Goal: Transaction & Acquisition: Purchase product/service

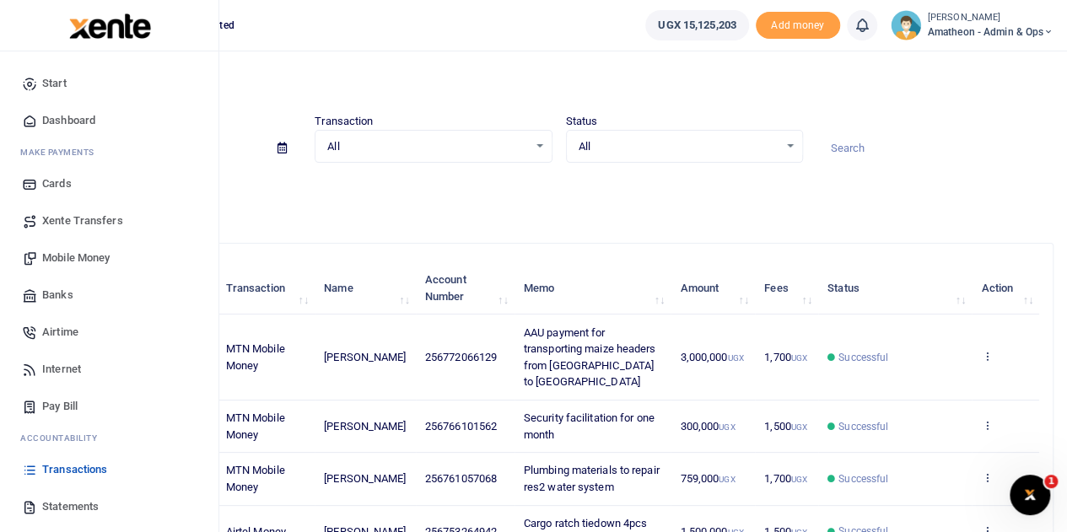
click at [54, 118] on span "Dashboard" at bounding box center [68, 120] width 53 height 17
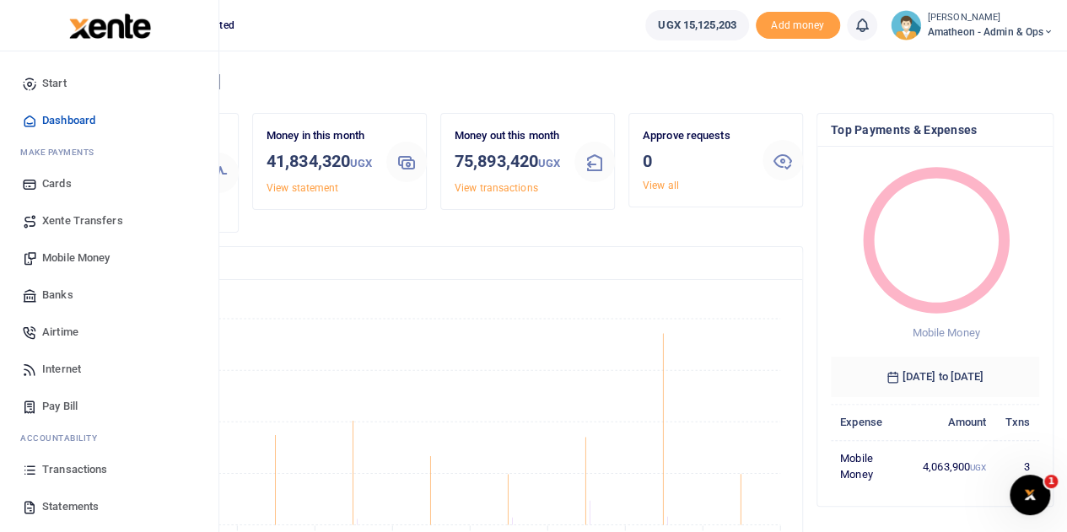
click at [64, 257] on span "Mobile Money" at bounding box center [75, 258] width 67 height 17
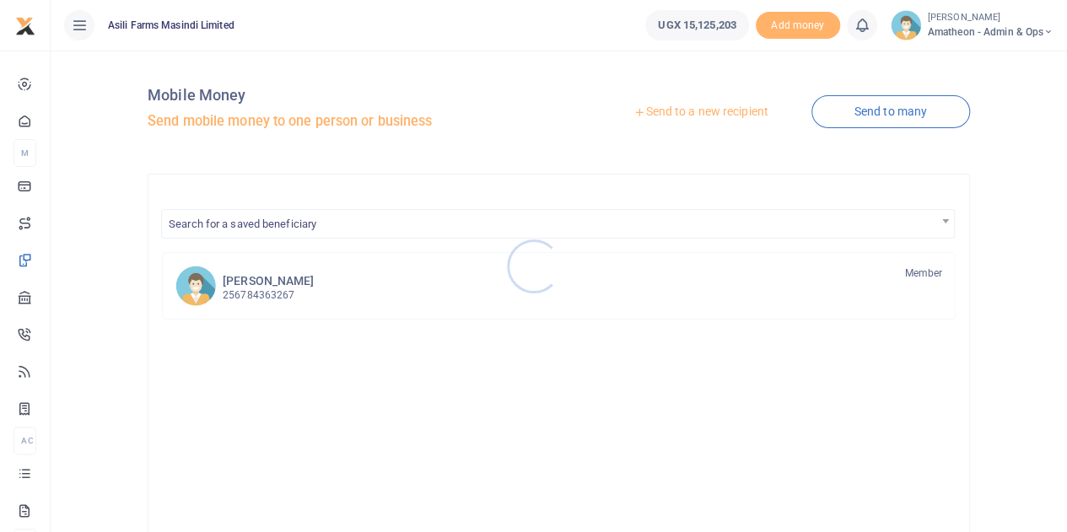
click at [701, 112] on div at bounding box center [533, 266] width 1067 height 532
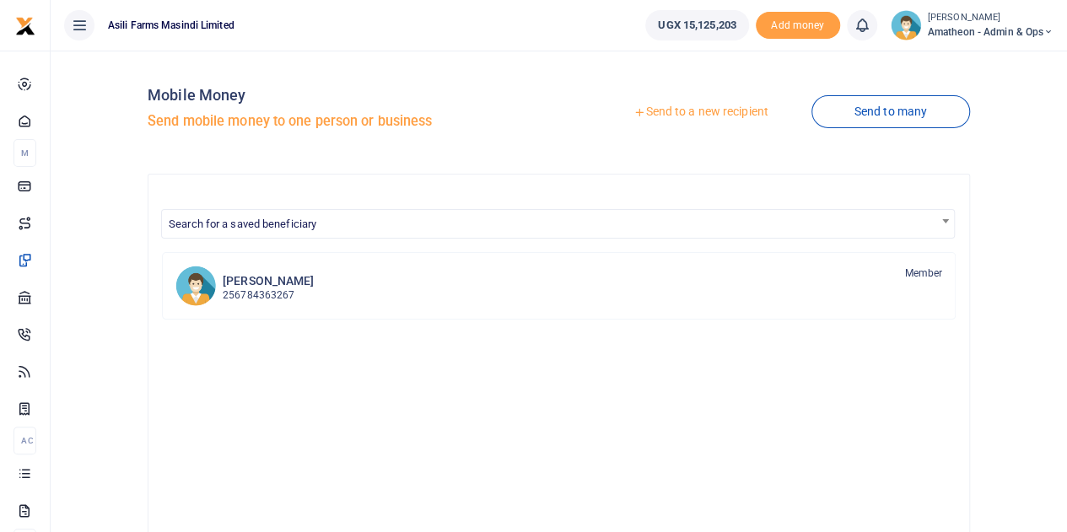
click at [701, 114] on link "Send to a new recipient" at bounding box center [700, 112] width 220 height 30
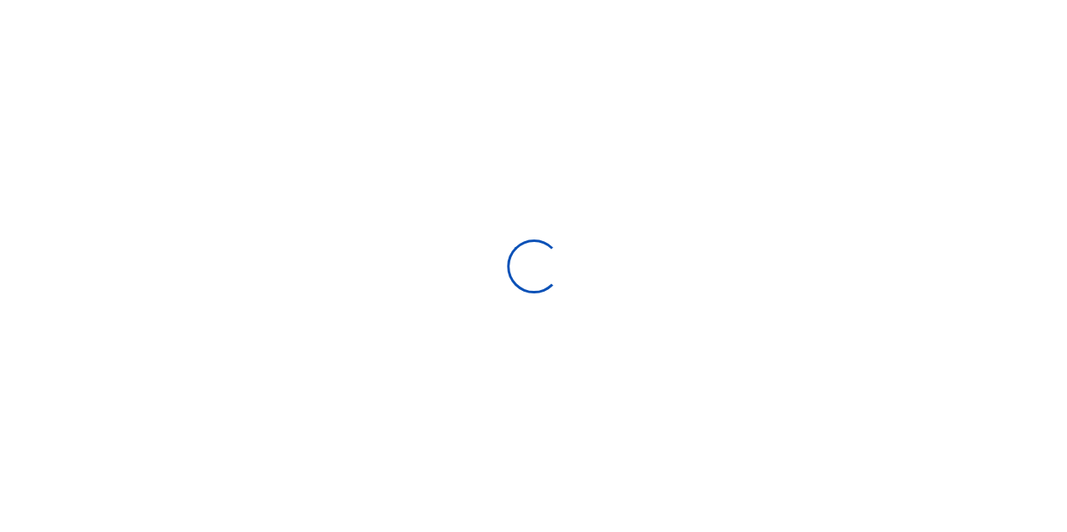
select select
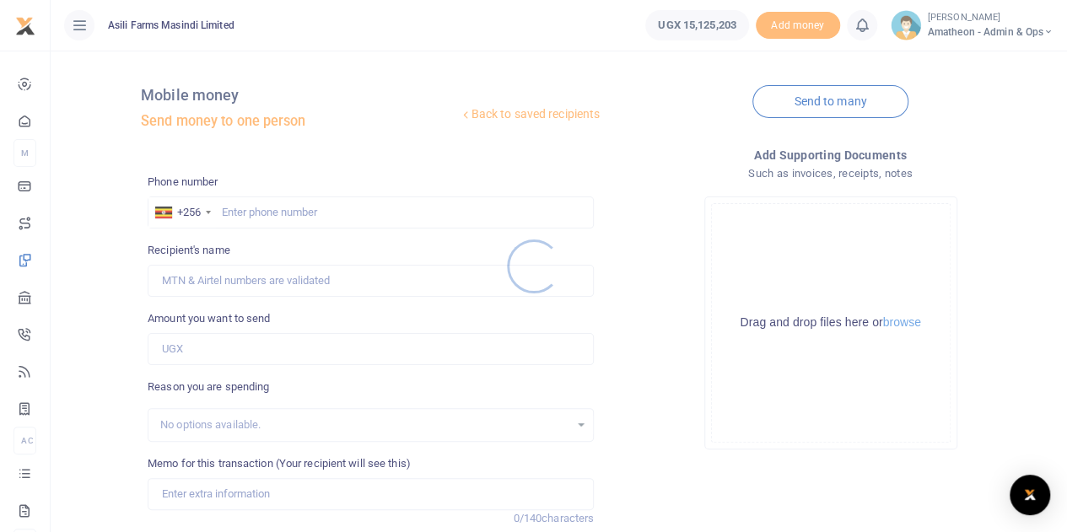
click at [297, 213] on div at bounding box center [533, 266] width 1067 height 532
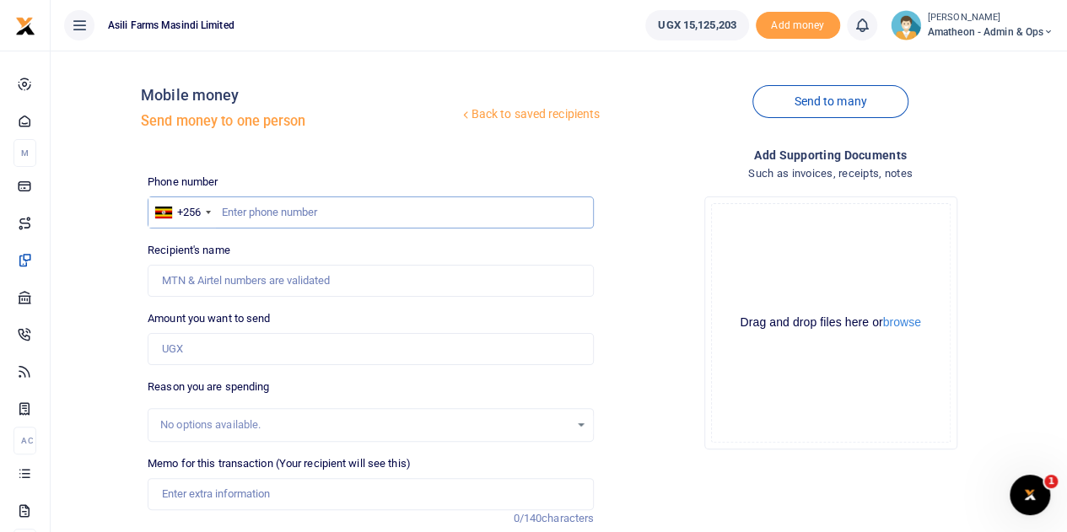
click at [298, 213] on input "text" at bounding box center [371, 212] width 446 height 32
paste input "782 146 992"
click at [342, 222] on input "782 146 992" at bounding box center [371, 212] width 446 height 32
type input "782 146 992"
click at [277, 298] on div "Phone number +256 Uganda +256 782 146 992 Phone is required. Recipient's name N…" at bounding box center [371, 432] width 460 height 516
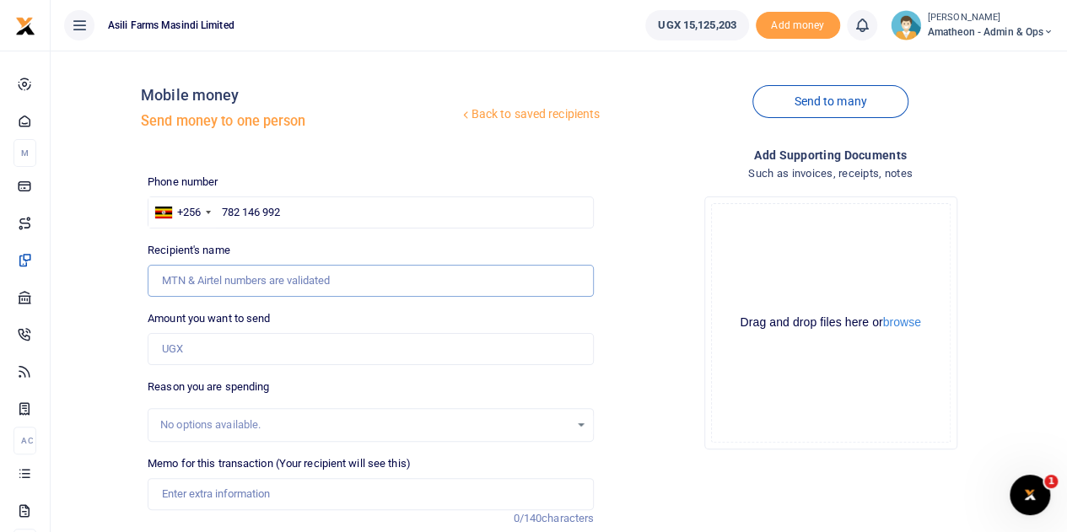
click at [273, 284] on input "Recipient's name" at bounding box center [371, 281] width 446 height 32
click at [319, 276] on input "Recipient's name" at bounding box center [371, 281] width 446 height 32
paste input "782 146 992"
type input "782 146 992"
drag, startPoint x: 288, startPoint y: 217, endPoint x: 223, endPoint y: 218, distance: 64.9
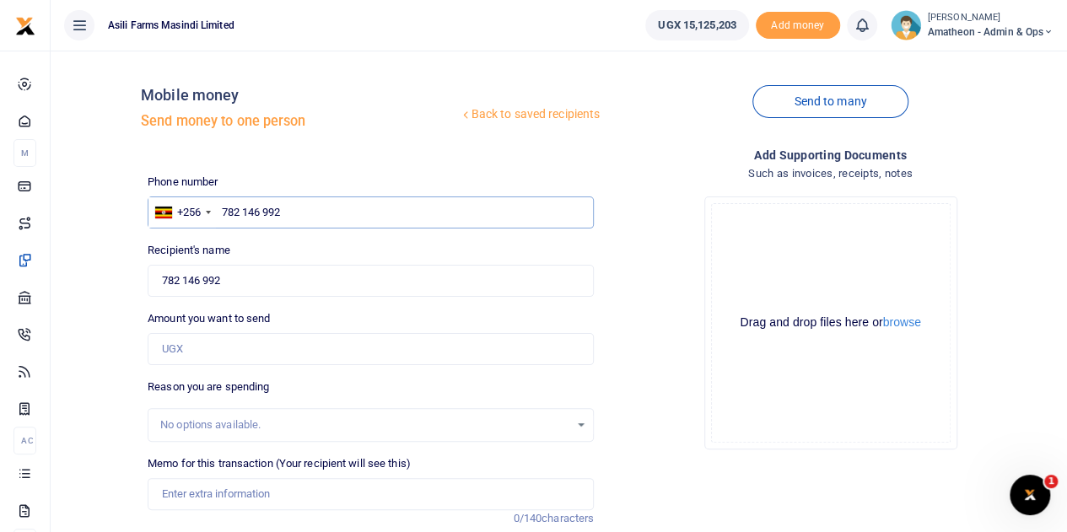
click at [223, 218] on input "782 146 992" at bounding box center [371, 212] width 446 height 32
type input "782146992"
type input "John Bosco Lutaya"
type input "782146992"
click at [219, 352] on input "Amount you want to send" at bounding box center [371, 349] width 446 height 32
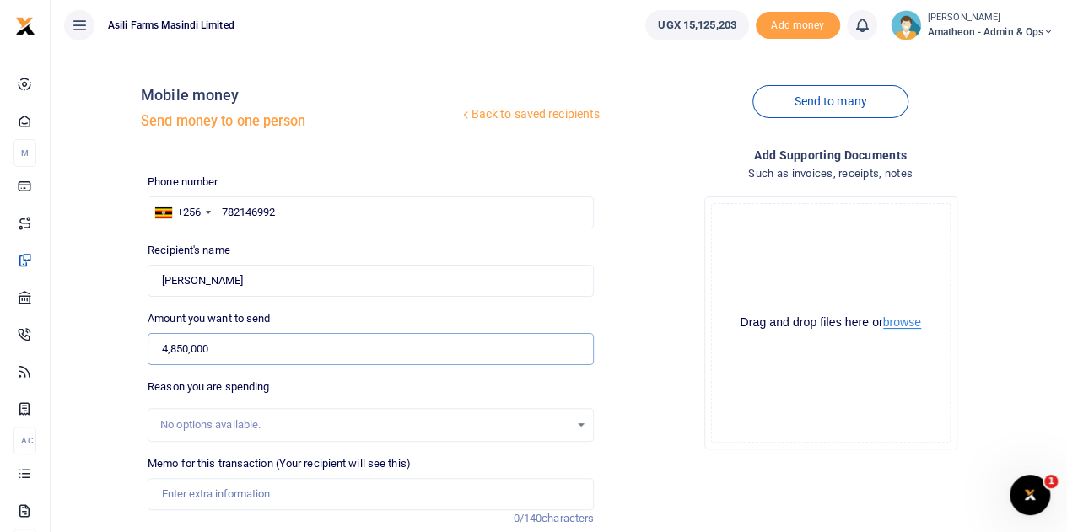
type input "4,850,000"
click at [906, 323] on button "browse" at bounding box center [902, 322] width 38 height 13
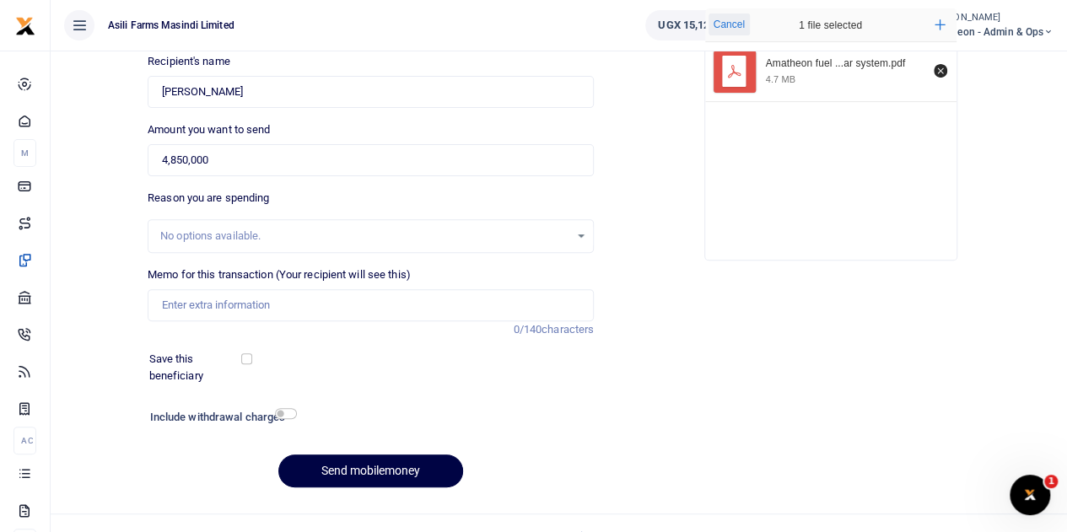
scroll to position [212, 0]
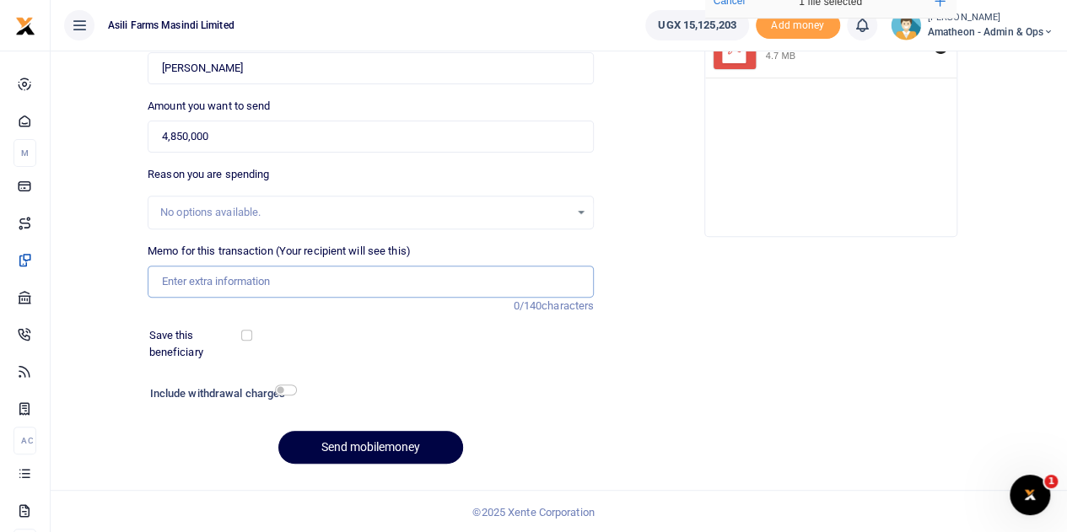
click at [245, 282] on input "Memo for this transaction (Your recipient will see this)" at bounding box center [371, 282] width 446 height 32
click at [209, 278] on input "Memo for this transaction (Your recipient will see this)" at bounding box center [371, 282] width 446 height 32
paste input "uel tank purchase balance"
click at [162, 282] on input "uel tank purchase balance" at bounding box center [371, 282] width 446 height 32
click at [310, 282] on input "Fuel tank purchase balance" at bounding box center [371, 282] width 446 height 32
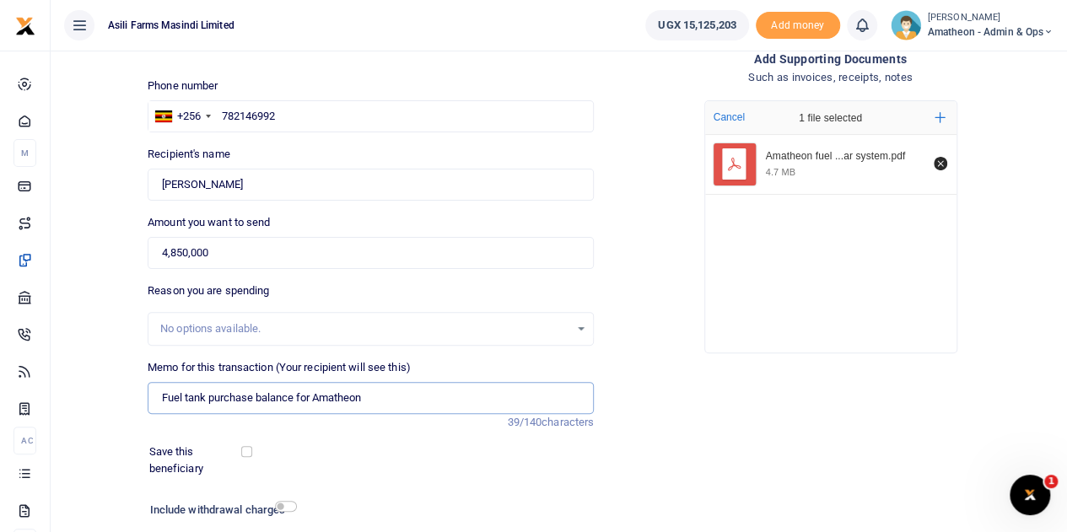
scroll to position [169, 0]
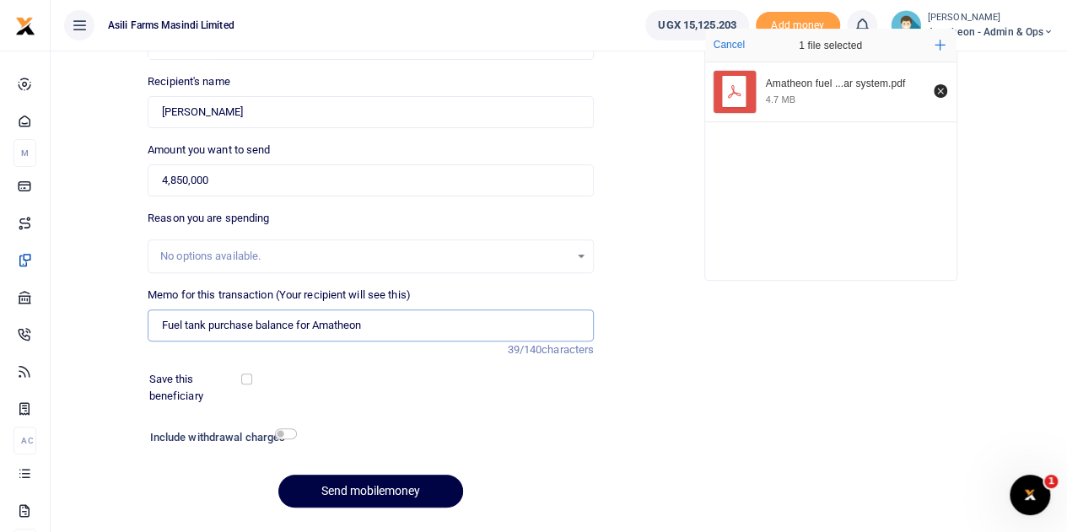
drag, startPoint x: 382, startPoint y: 324, endPoint x: 125, endPoint y: 337, distance: 257.5
click at [125, 337] on div "Back to saved recipients Mobile money Send money to one person Send to many Pho…" at bounding box center [558, 208] width 1003 height 626
type input "Fuel tank purchase balance for Amatheon"
click at [374, 487] on button "Send mobilemoney" at bounding box center [370, 491] width 185 height 33
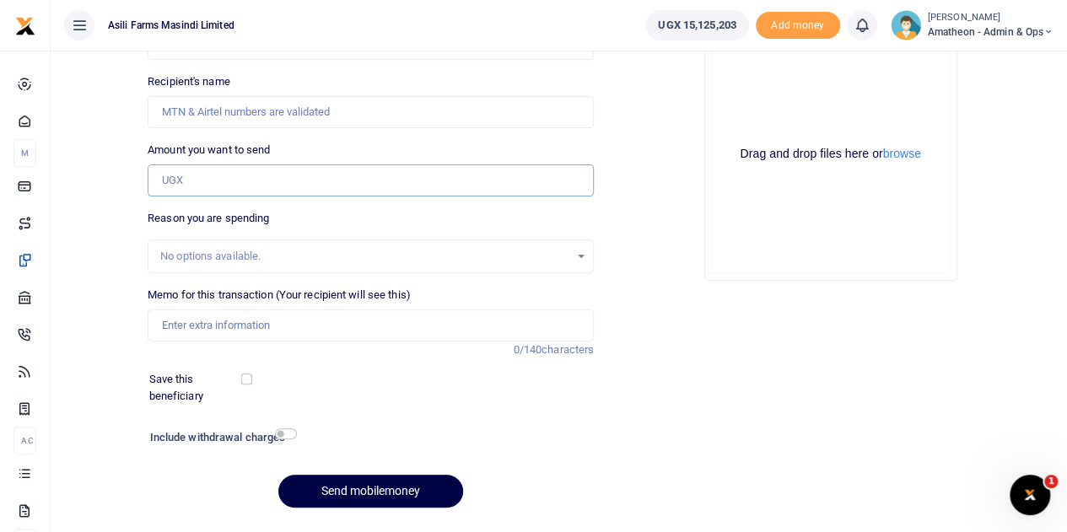
click at [217, 180] on input "Amount you want to send" at bounding box center [371, 180] width 446 height 32
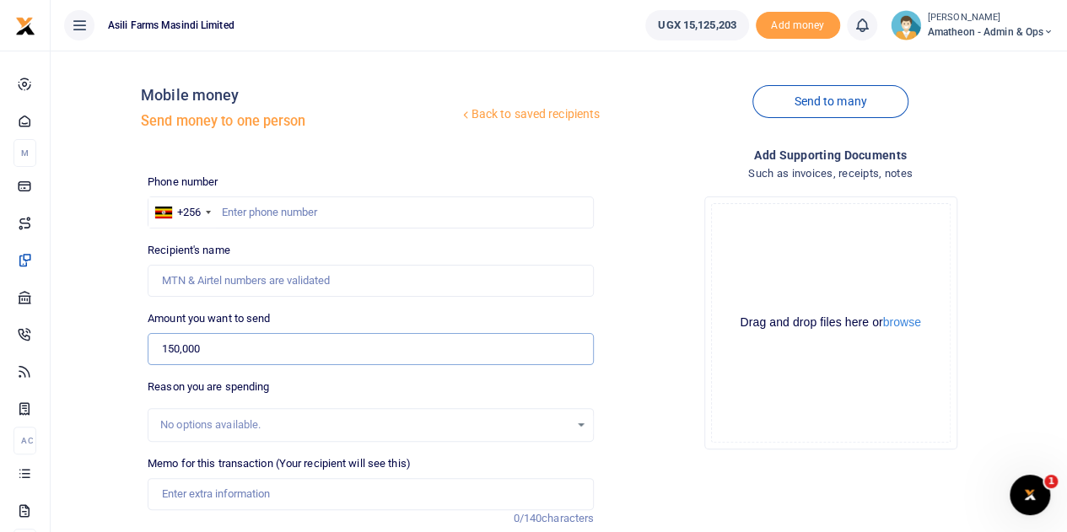
type input "150,000"
click at [265, 216] on input "text" at bounding box center [371, 212] width 446 height 32
type input "783507421"
type input "[PERSON_NAME]"
type input "783507421"
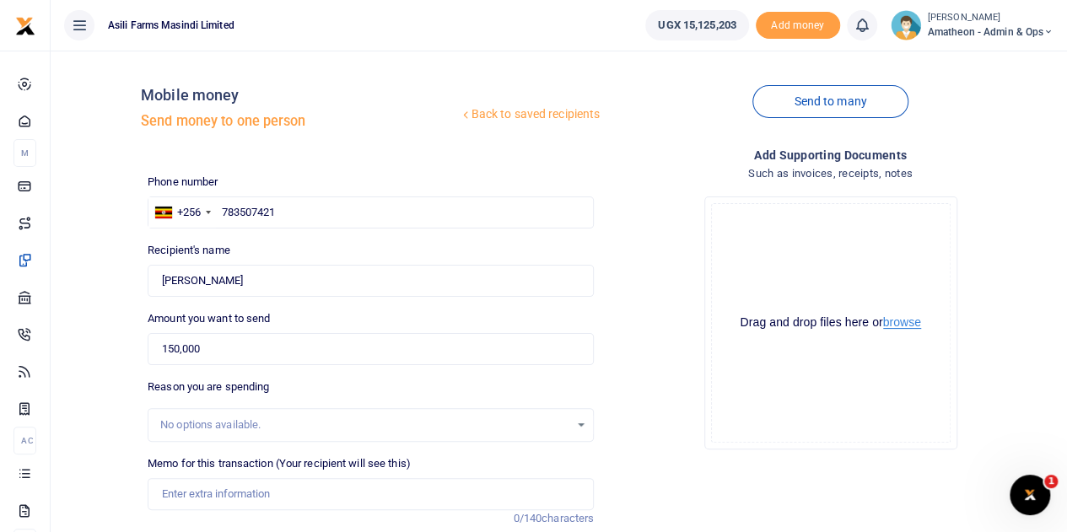
click at [895, 323] on button "browse" at bounding box center [902, 322] width 38 height 13
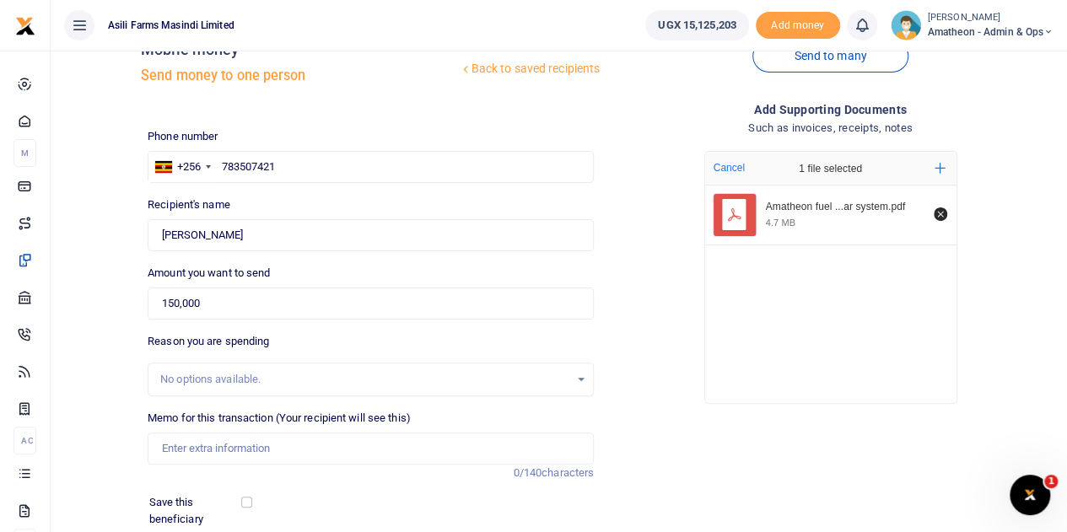
scroll to position [169, 0]
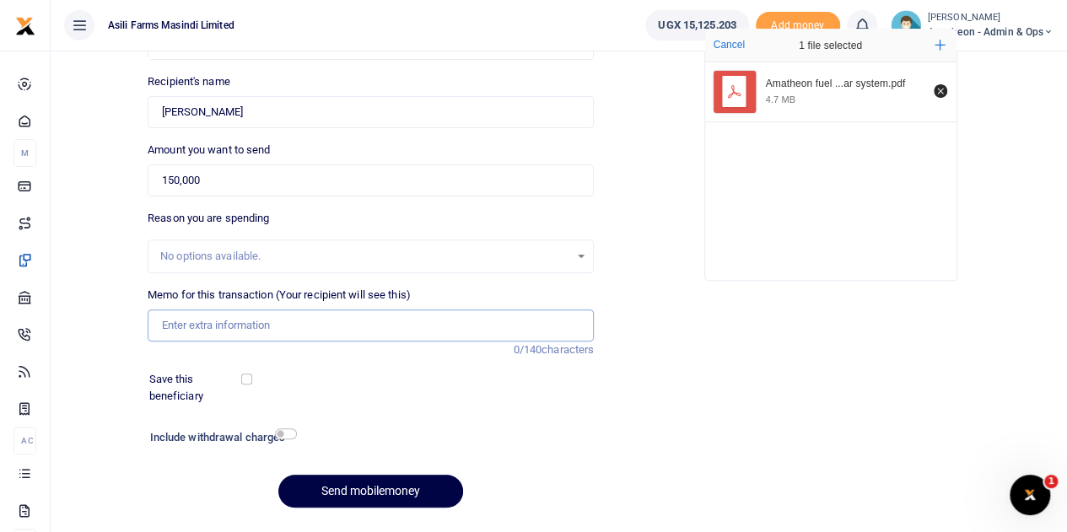
click at [248, 326] on input "Memo for this transaction (Your recipient will see this)" at bounding box center [371, 325] width 446 height 32
paste input "Fuel tank purchase balance for Amatheon"
click at [402, 327] on input "Fuel tank purchase balance for Amatheon reambusment to [PERSON_NAME]" at bounding box center [371, 325] width 446 height 32
click at [483, 325] on input "Fuel tank purchase balance for Amatheon reimbursement to [PERSON_NAME]" at bounding box center [371, 325] width 446 height 32
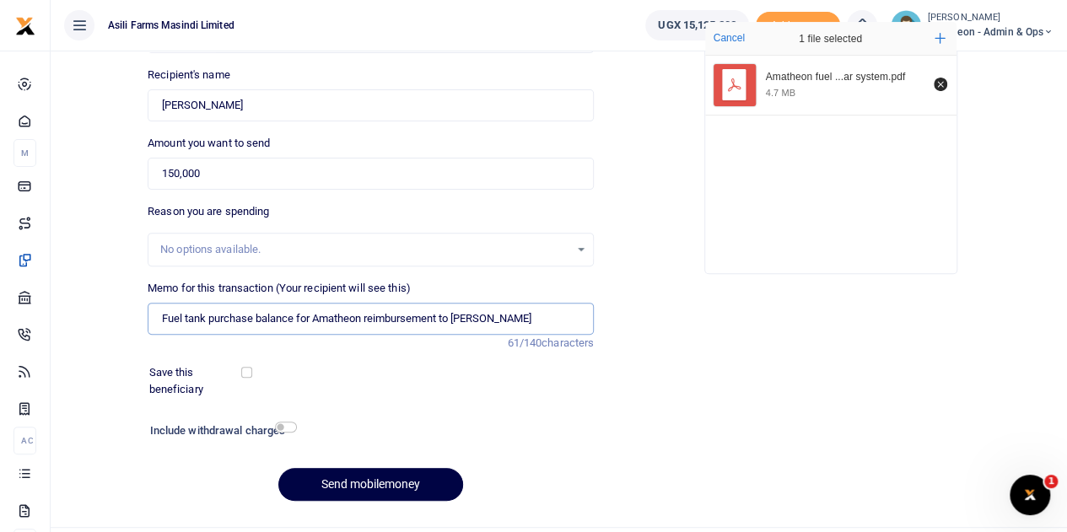
scroll to position [212, 0]
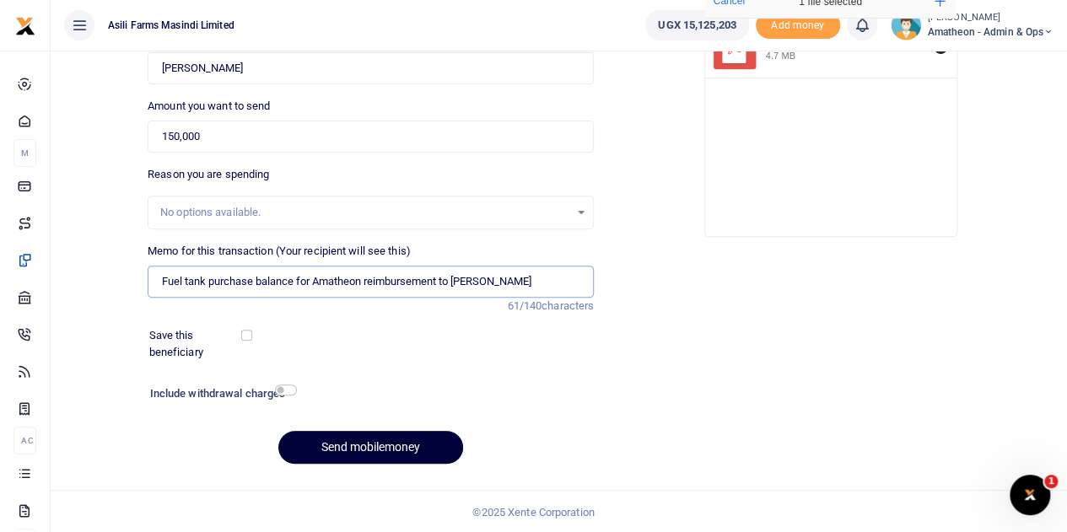
type input "Fuel tank purchase balance for Amatheon reimbursement to [PERSON_NAME]"
click at [393, 443] on button "Send mobilemoney" at bounding box center [370, 447] width 185 height 33
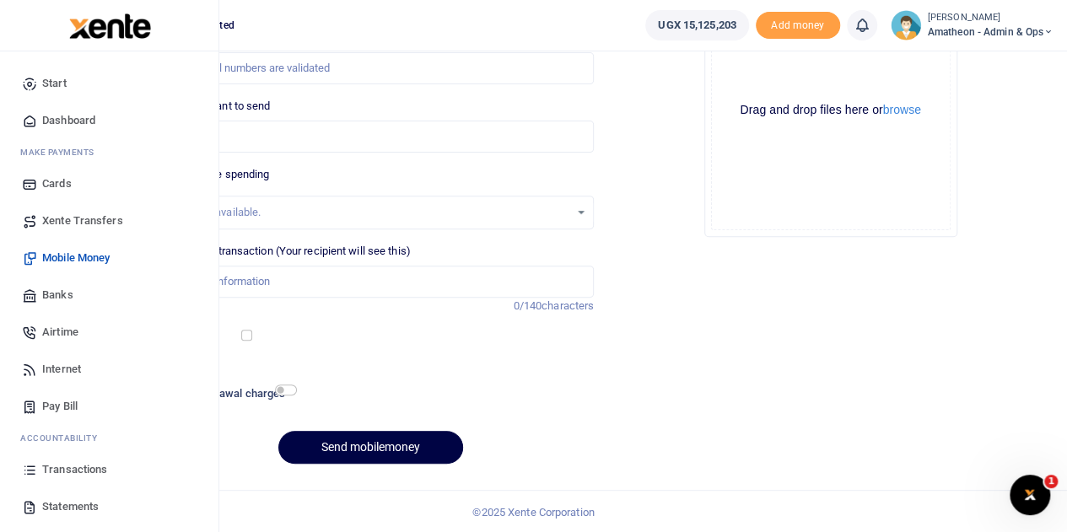
click at [56, 465] on span "Transactions" at bounding box center [74, 469] width 65 height 17
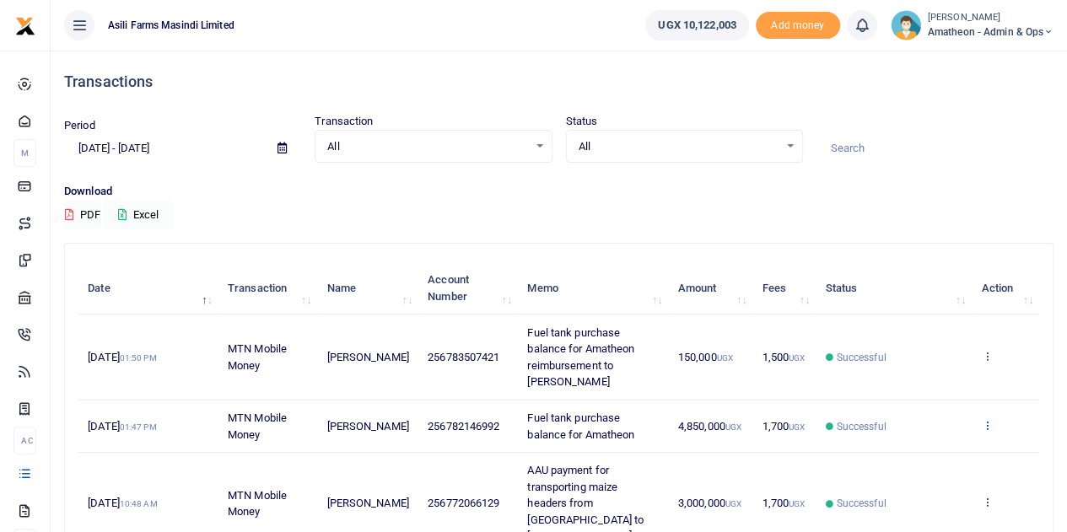
click at [985, 419] on icon at bounding box center [986, 425] width 11 height 12
click at [938, 433] on link "View details" at bounding box center [924, 437] width 133 height 24
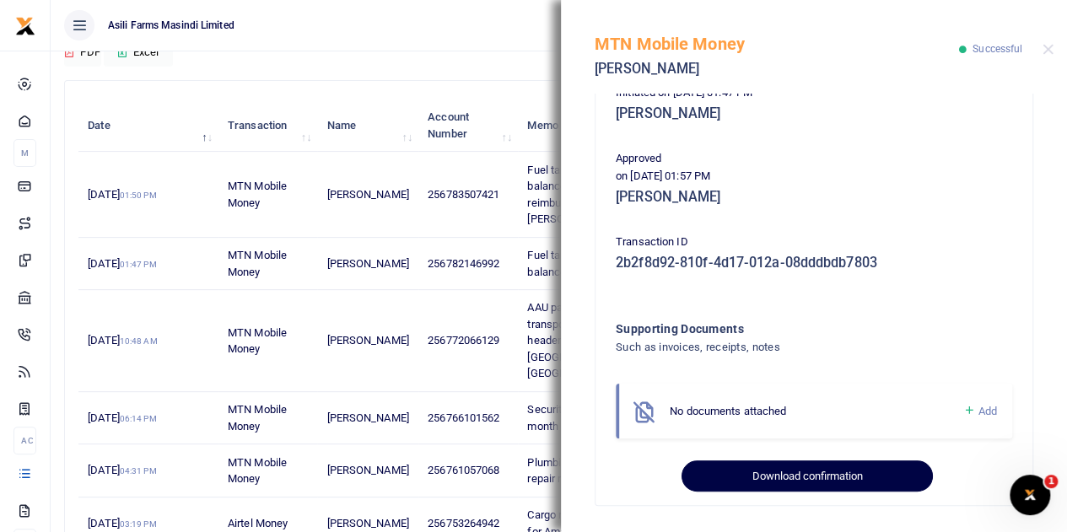
scroll to position [169, 0]
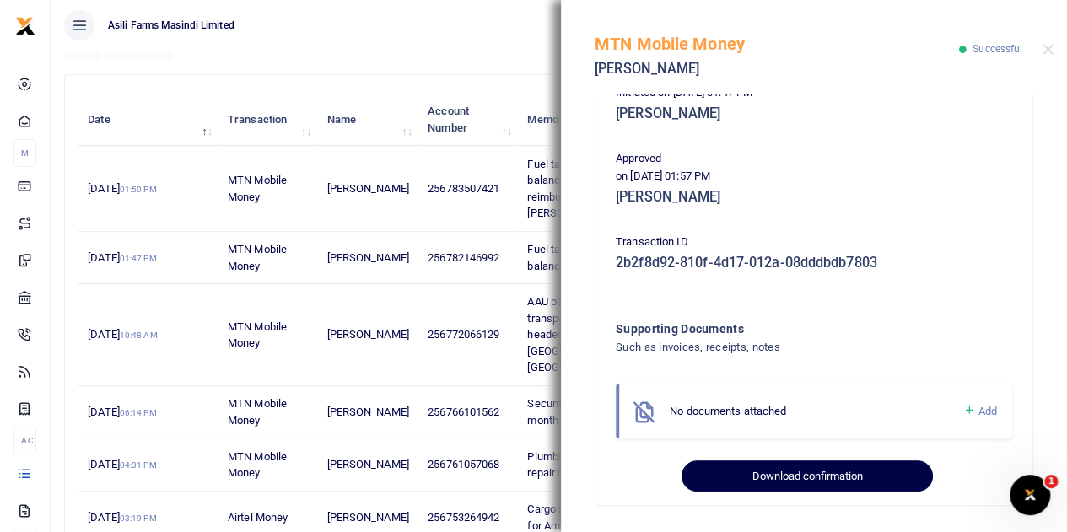
click at [852, 476] on button "Download confirmation" at bounding box center [806, 476] width 250 height 32
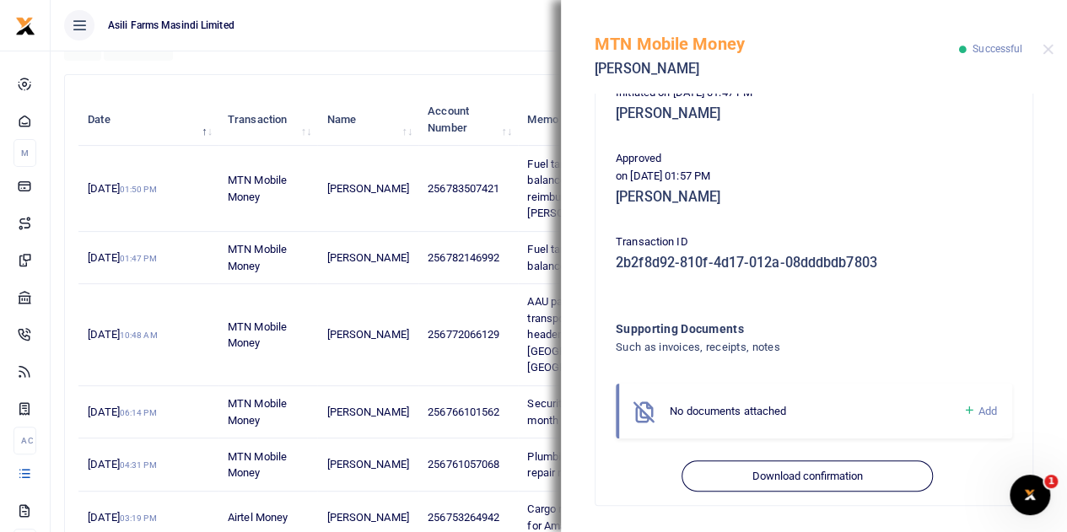
click at [511, 24] on ul "Asili Farms Masindi Limited" at bounding box center [341, 25] width 581 height 51
click at [1046, 50] on button "Close" at bounding box center [1047, 49] width 11 height 11
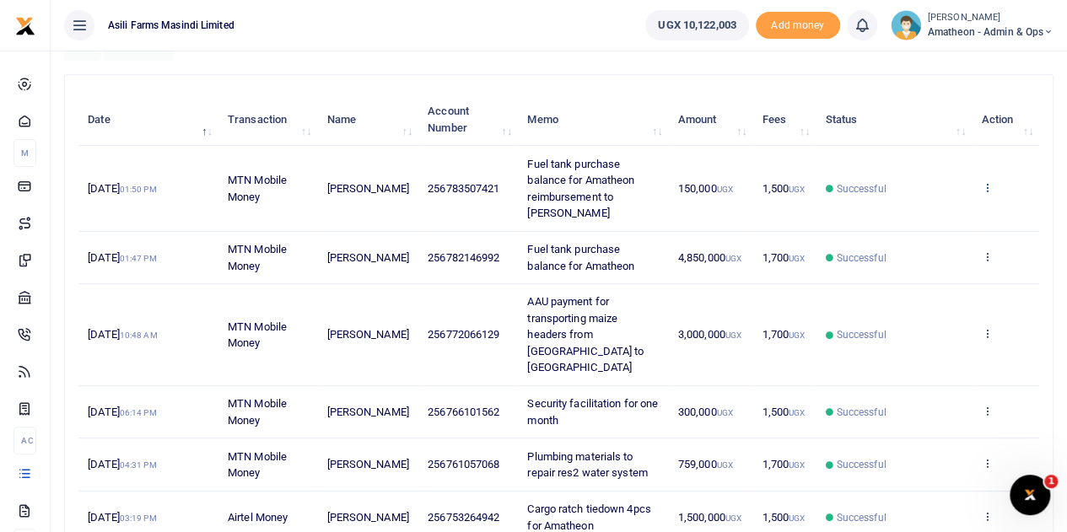
click at [985, 181] on icon at bounding box center [986, 187] width 11 height 12
click at [933, 207] on link "View details" at bounding box center [924, 208] width 133 height 24
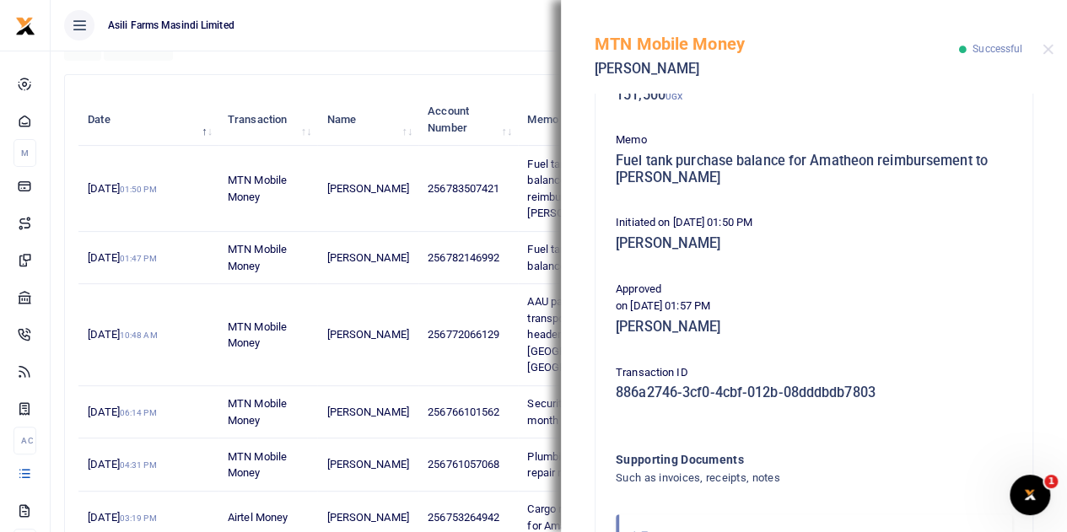
scroll to position [379, 0]
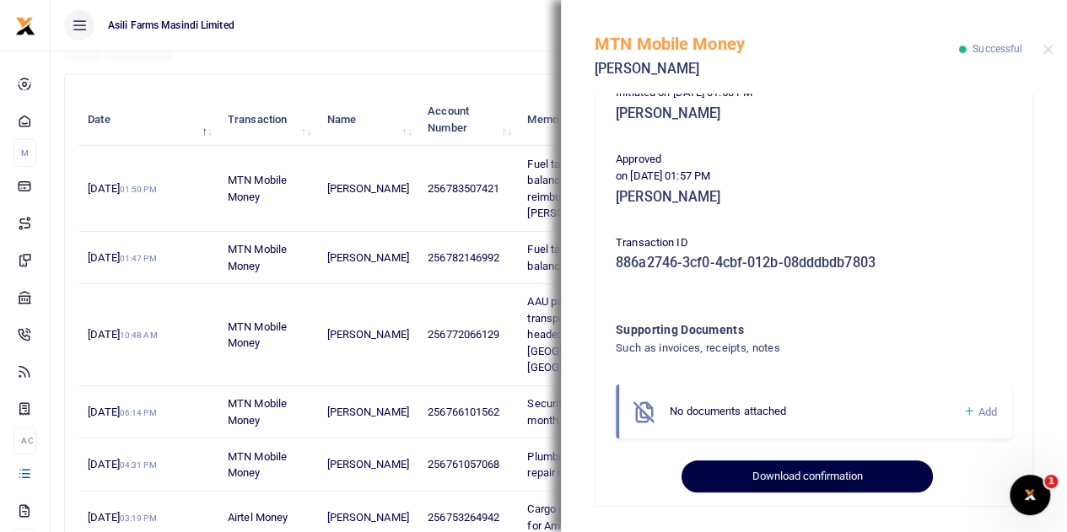
click at [810, 473] on button "Download confirmation" at bounding box center [806, 476] width 250 height 32
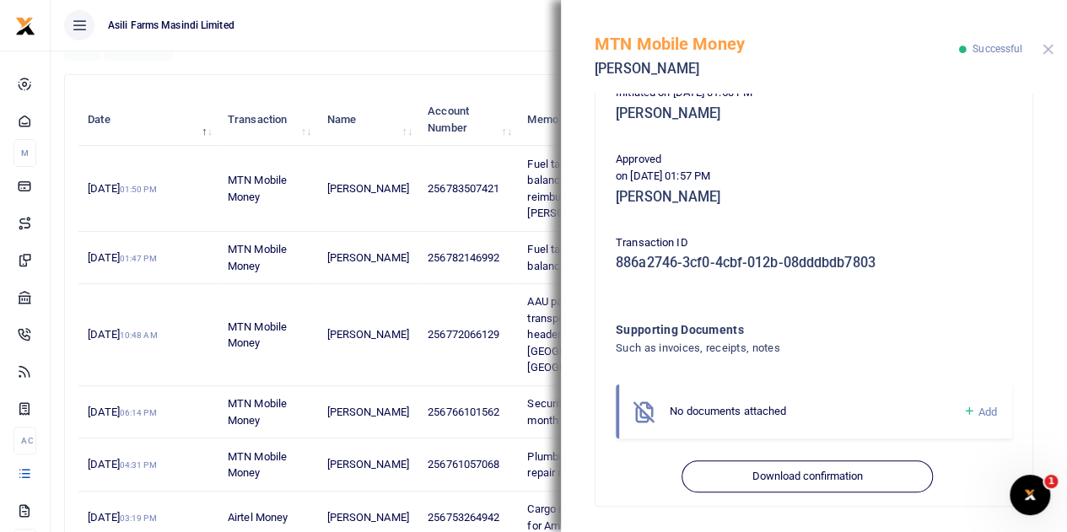
click at [1047, 49] on button "Close" at bounding box center [1047, 49] width 11 height 11
